Goal: Task Accomplishment & Management: Manage account settings

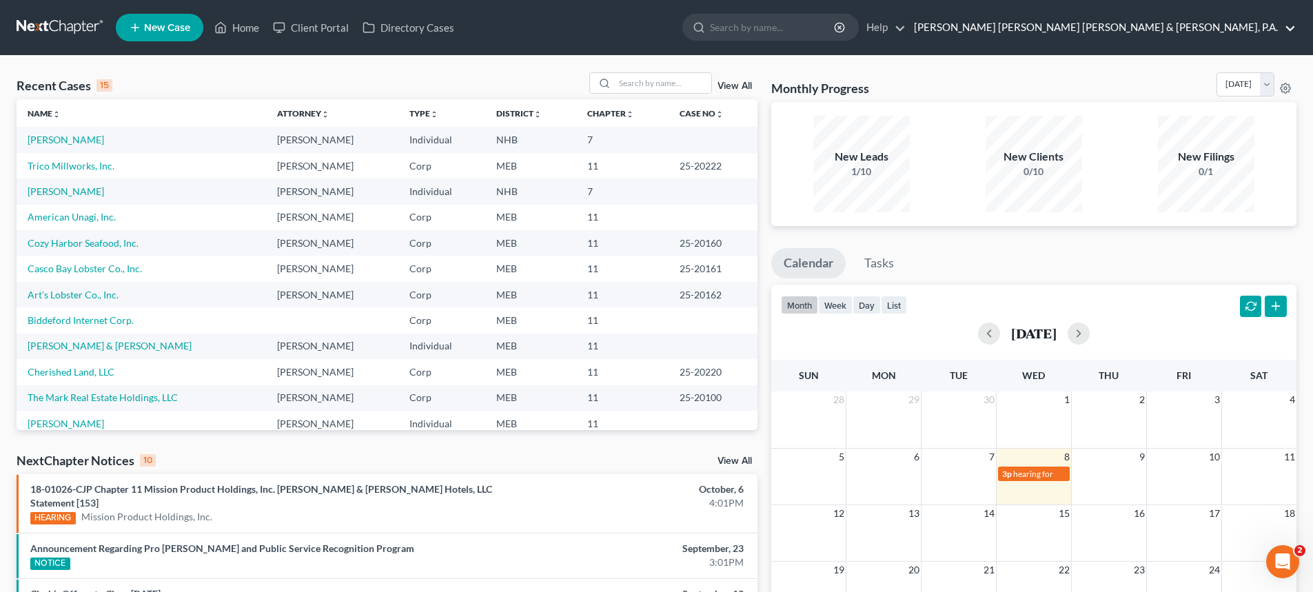
click at [1186, 27] on link "[PERSON_NAME] [PERSON_NAME] [PERSON_NAME] & [PERSON_NAME], P.A." at bounding box center [1101, 27] width 389 height 25
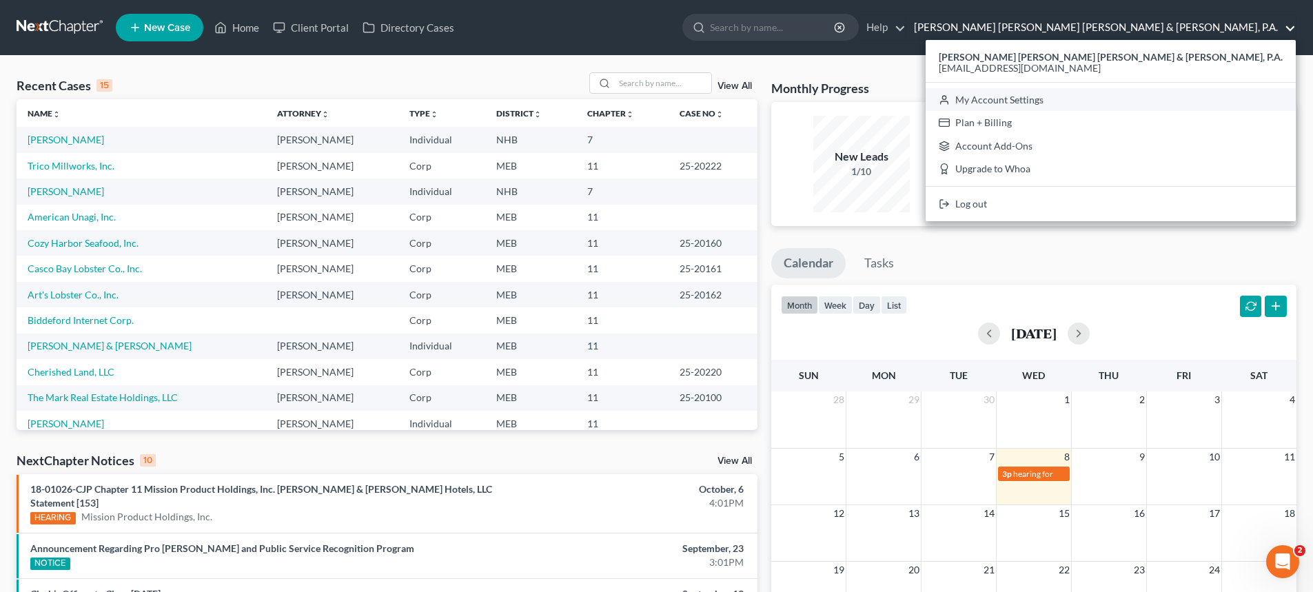
click at [1173, 101] on link "My Account Settings" at bounding box center [1111, 99] width 370 height 23
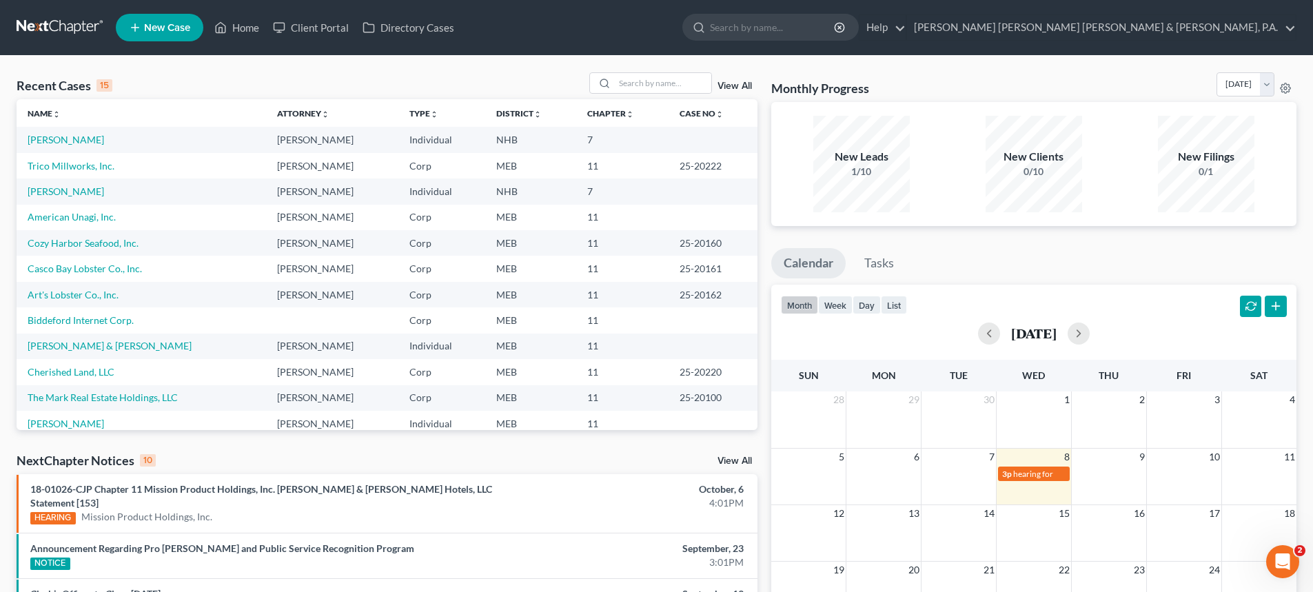
select select "24"
select select "20"
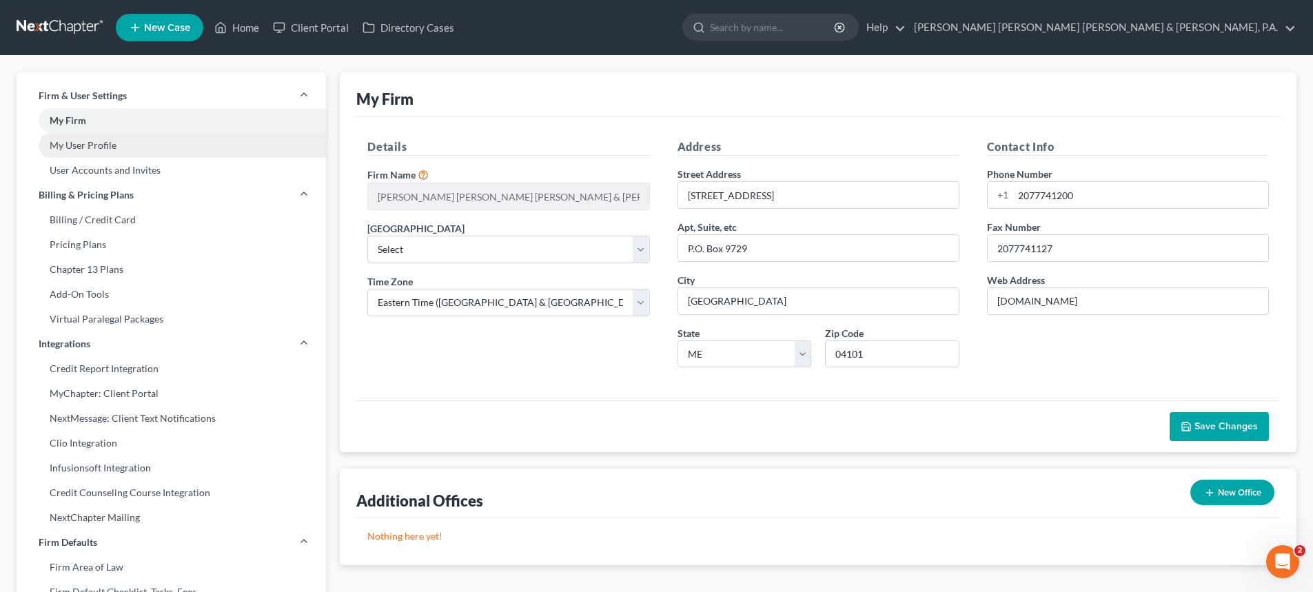
click at [98, 143] on link "My User Profile" at bounding box center [172, 145] width 310 height 25
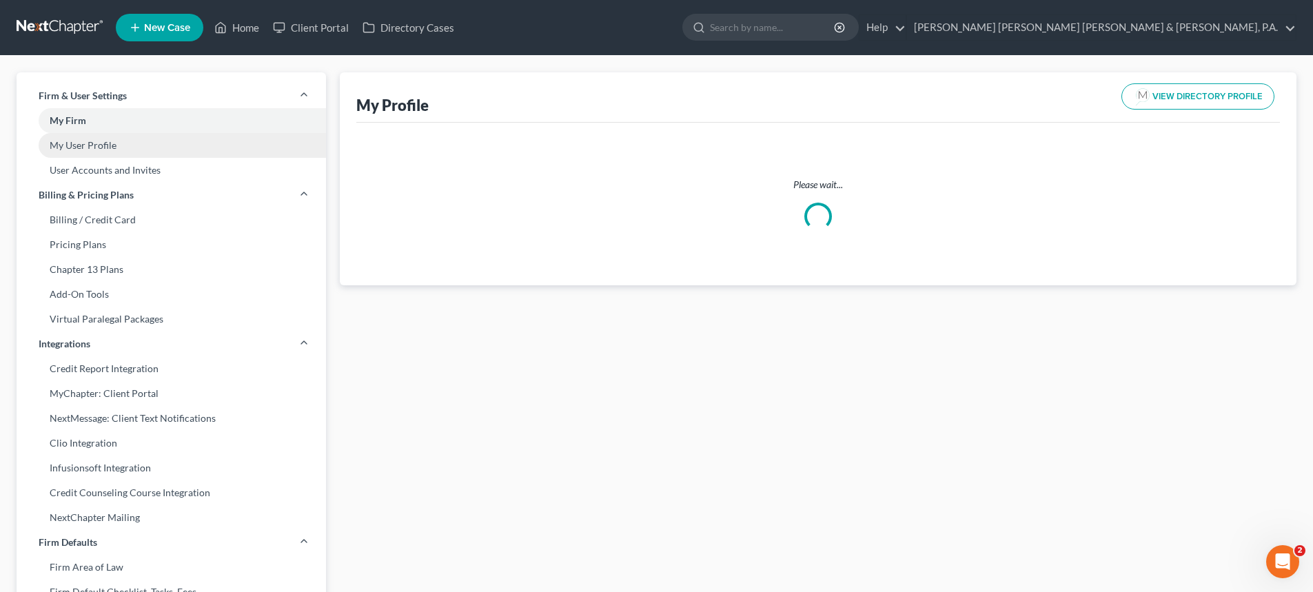
select select "32"
select select "50"
select select "attorney"
select select "1"
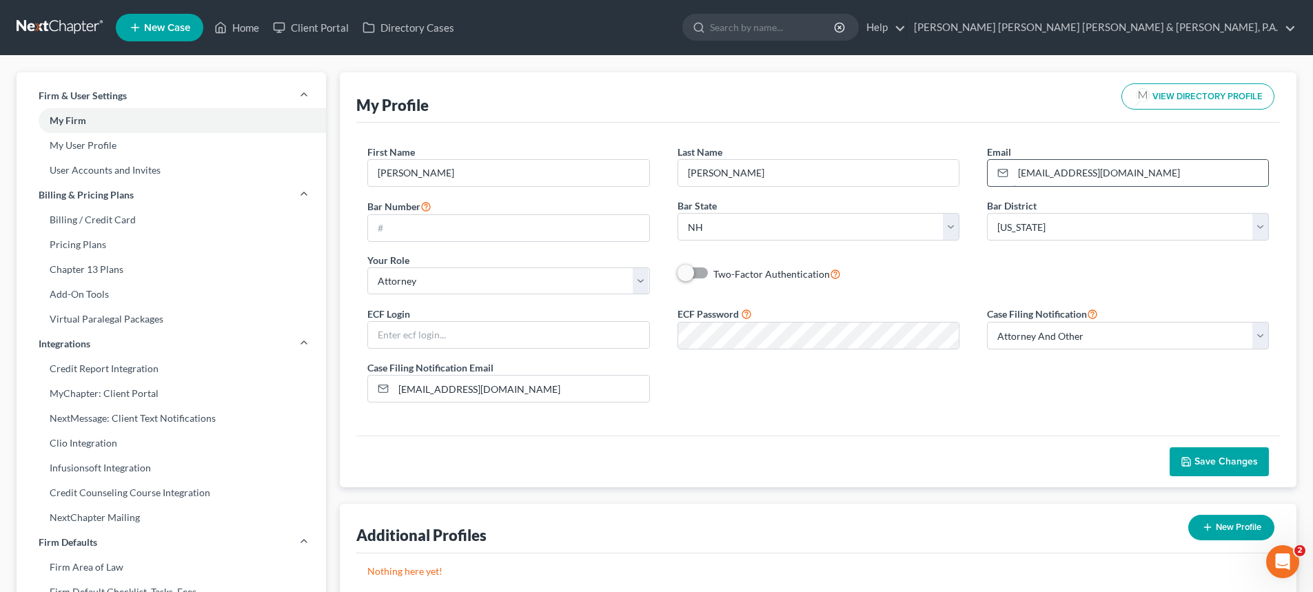
drag, startPoint x: 1151, startPoint y: 170, endPoint x: 1014, endPoint y: 174, distance: 136.6
click at [1014, 174] on input "[EMAIL_ADDRESS][DOMAIN_NAME]" at bounding box center [1140, 173] width 255 height 26
click at [410, 336] on input "text" at bounding box center [508, 335] width 281 height 26
paste input "[EMAIL_ADDRESS][DOMAIN_NAME]"
type input "[EMAIL_ADDRESS][DOMAIN_NAME]"
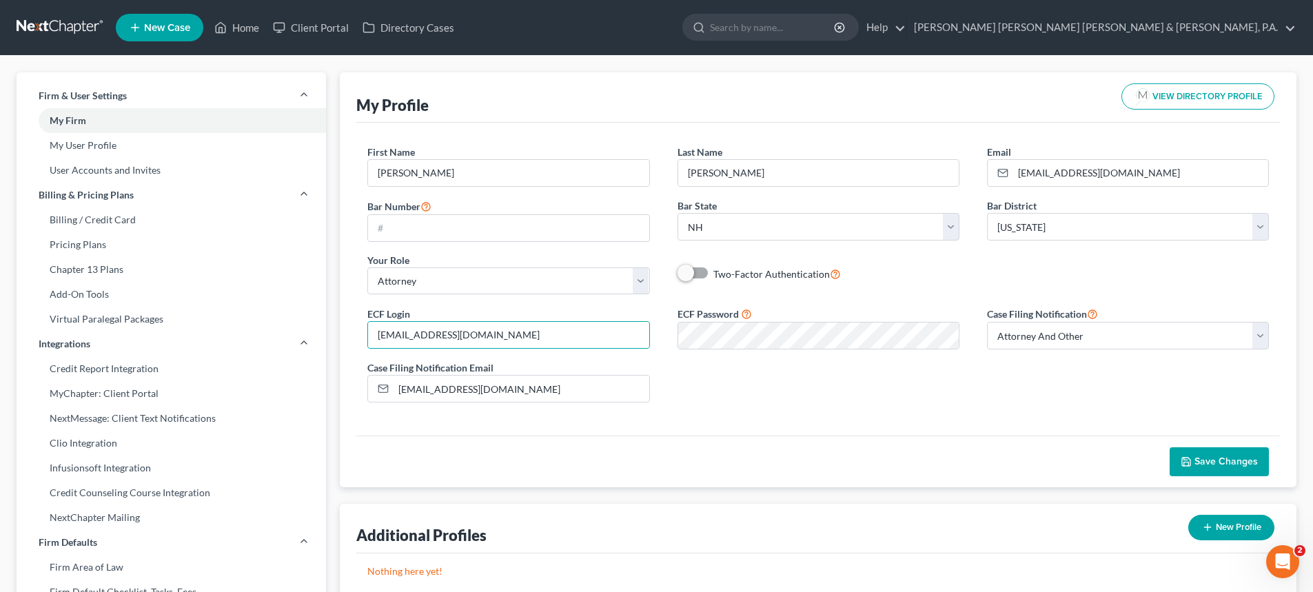
click at [733, 520] on div "Additional Profiles New Profile" at bounding box center [818, 529] width 924 height 50
click at [422, 223] on input "text" at bounding box center [508, 228] width 281 height 26
paste input "18305"
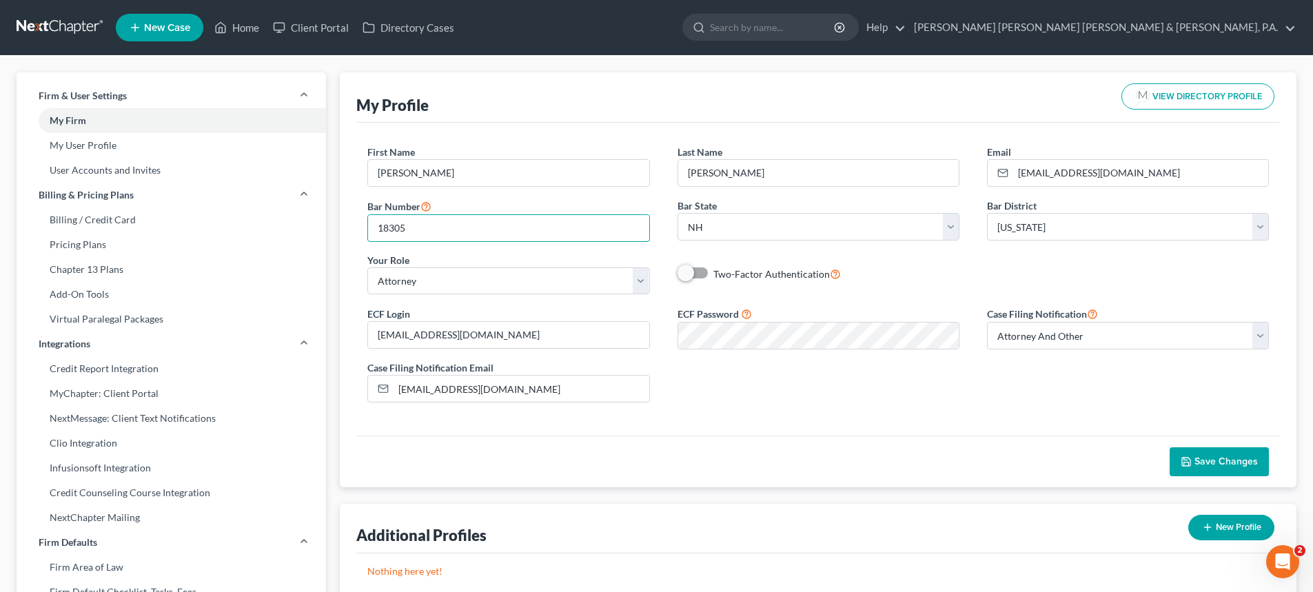
type input "18305"
click at [851, 398] on div "ECF Login [EMAIL_ADDRESS][DOMAIN_NAME] ECF Password Case Filing Notification Se…" at bounding box center [818, 359] width 929 height 108
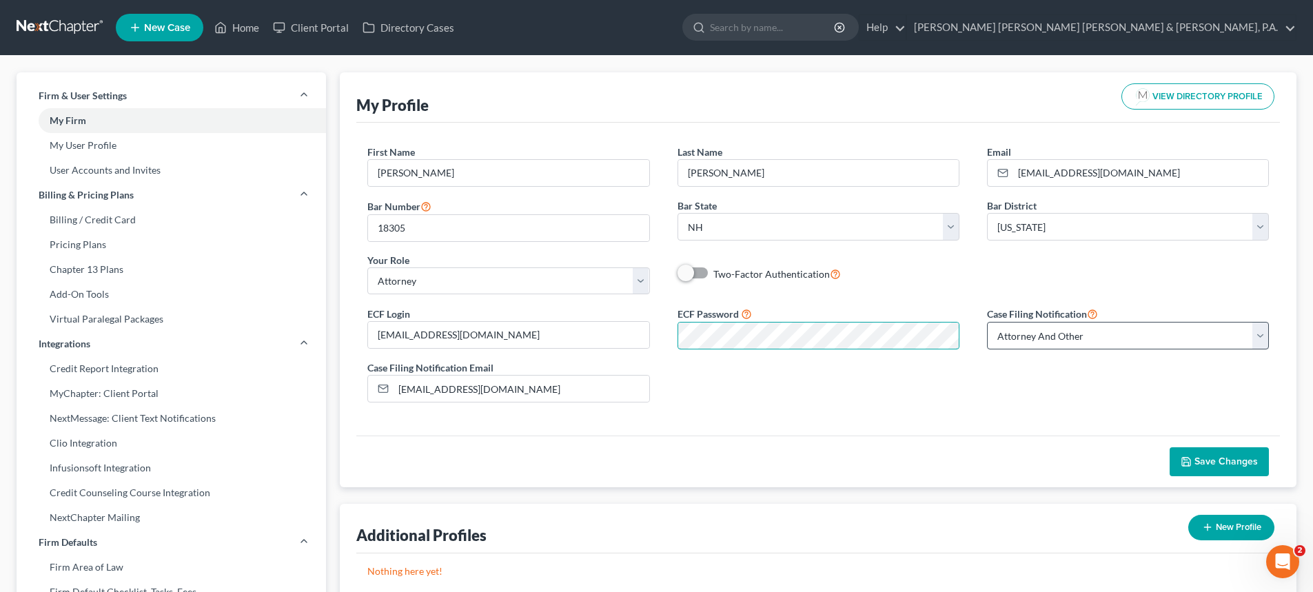
click at [1027, 337] on div "ECF Login [EMAIL_ADDRESS][DOMAIN_NAME] ECF Password Case Filing Notification Se…" at bounding box center [818, 359] width 929 height 108
click at [1204, 463] on span "Save Changes" at bounding box center [1226, 462] width 63 height 12
click at [347, 31] on link "Client Portal" at bounding box center [311, 27] width 90 height 25
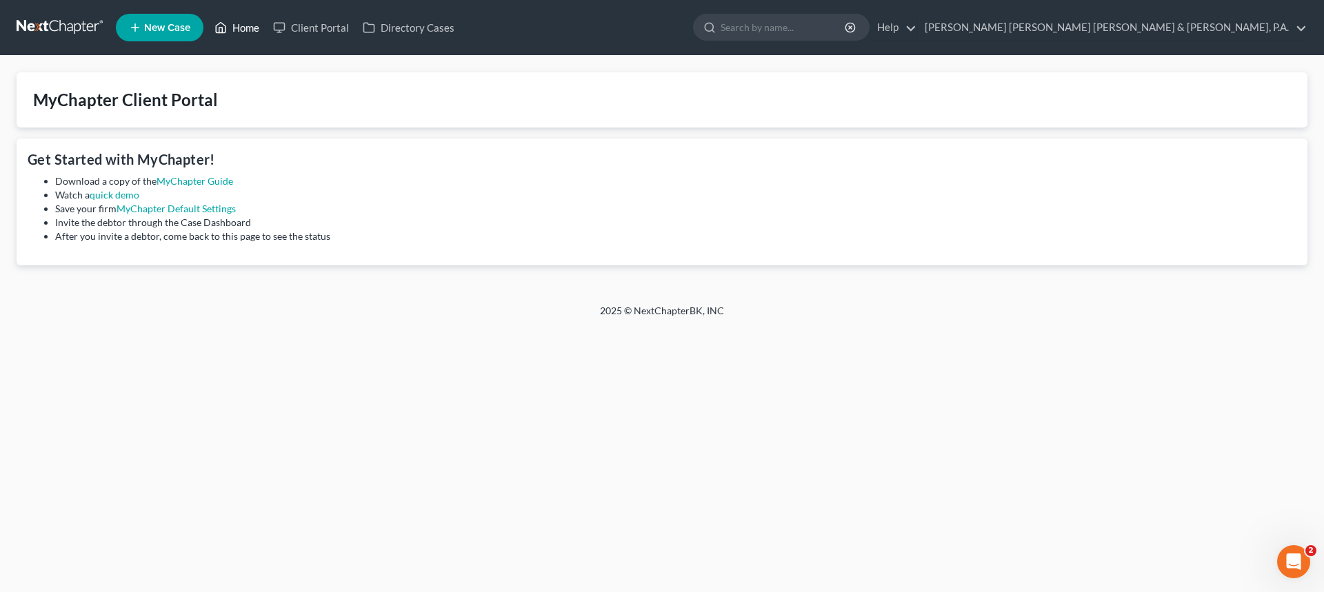
click at [242, 28] on link "Home" at bounding box center [236, 27] width 59 height 25
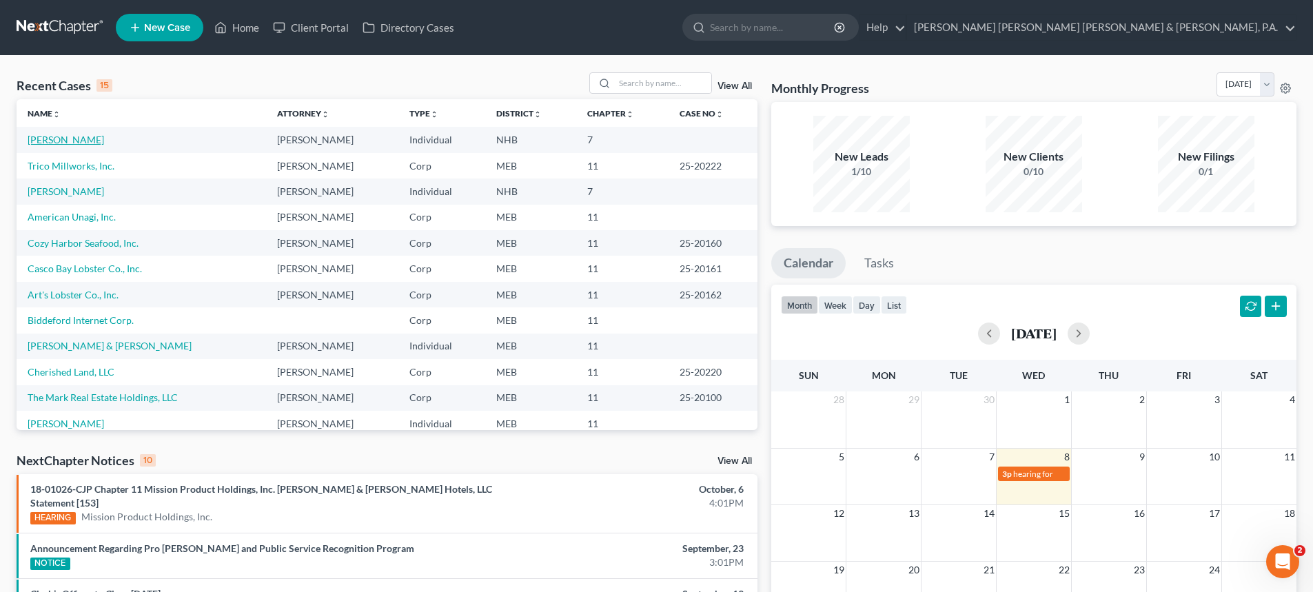
click at [59, 140] on link "[PERSON_NAME]" at bounding box center [66, 140] width 77 height 12
select select "10"
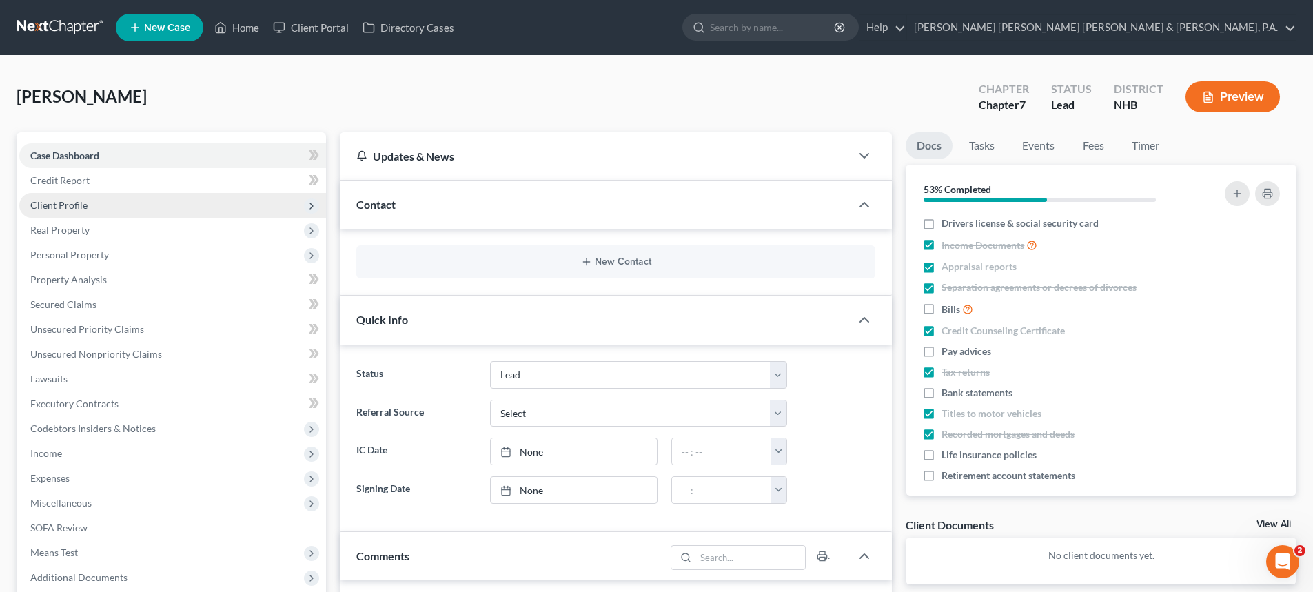
click at [60, 207] on span "Client Profile" at bounding box center [58, 205] width 57 height 12
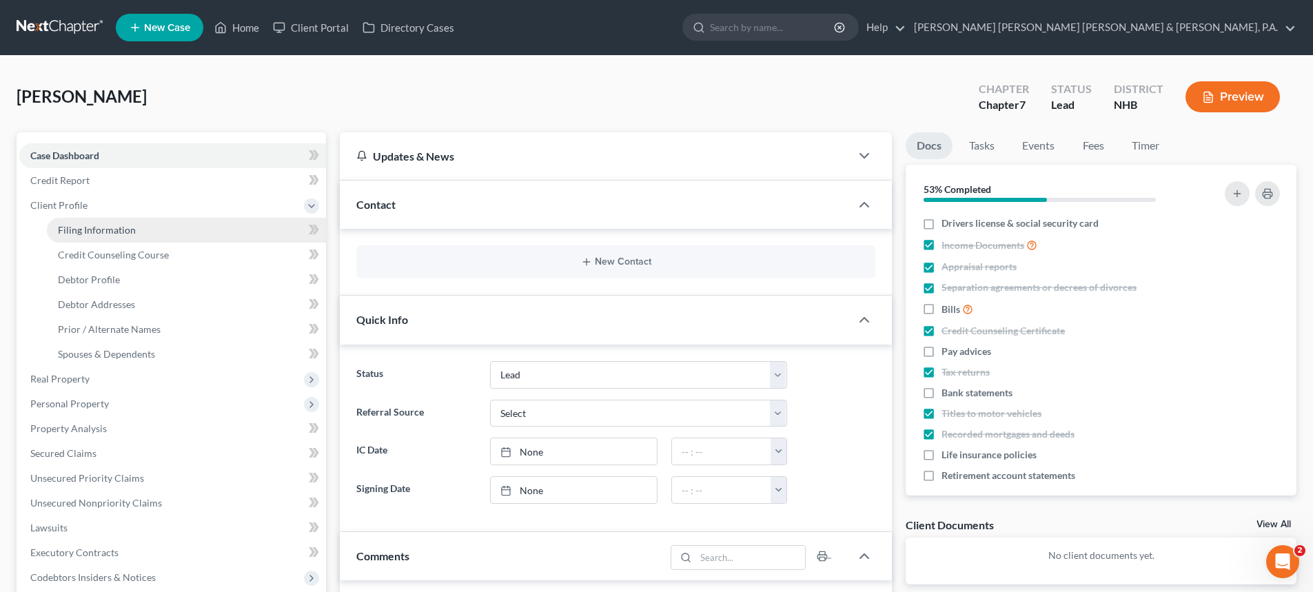
click at [83, 225] on span "Filing Information" at bounding box center [97, 230] width 78 height 12
select select "1"
select select "0"
select select "50"
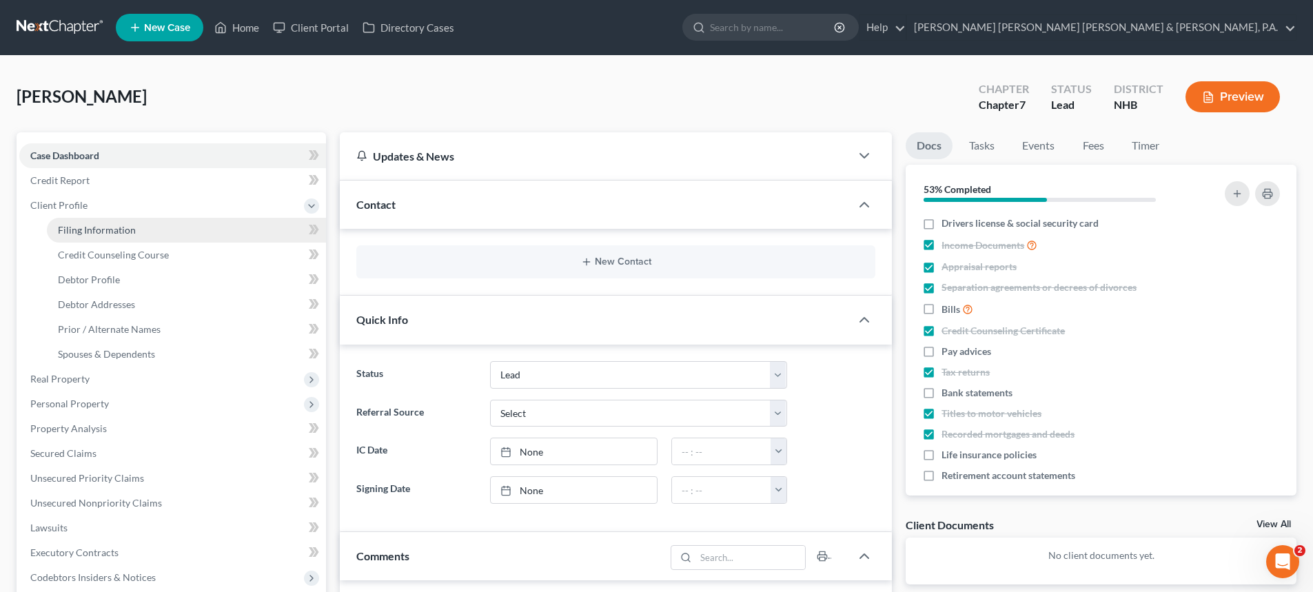
select select "0"
select select "32"
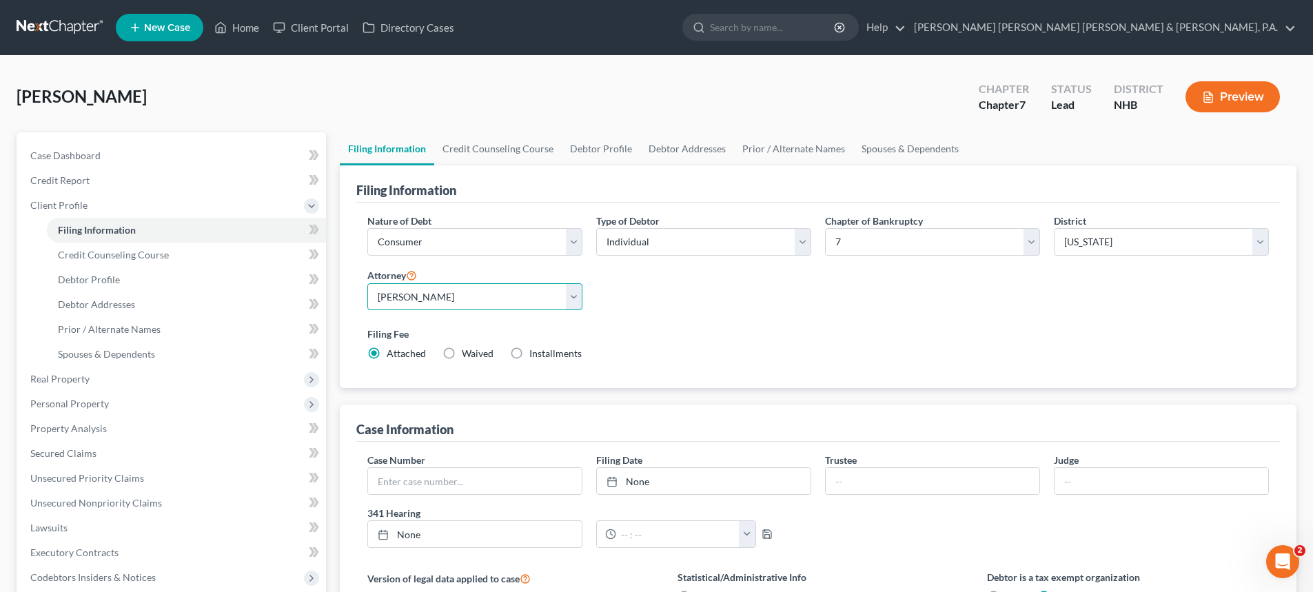
click at [570, 296] on select "Select [PERSON_NAME] - MAB [PERSON_NAME] - MEB [PERSON_NAME] - MEB [PERSON_NAME…" at bounding box center [474, 297] width 215 height 28
select select "3"
click at [367, 283] on select "Select [PERSON_NAME] - MAB [PERSON_NAME] - MEB [PERSON_NAME] - MEB [PERSON_NAME…" at bounding box center [474, 297] width 215 height 28
click at [793, 346] on div "Filing Fee Attached Waived Waived Installments Installments" at bounding box center [818, 344] width 902 height 34
